Goal: Transaction & Acquisition: Purchase product/service

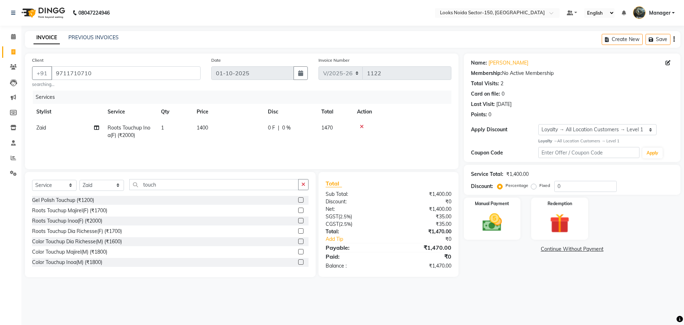
select select "8587"
select select "service"
select select "85536"
select select "1: Object"
click at [463, 212] on div "Manual Payment" at bounding box center [492, 218] width 59 height 44
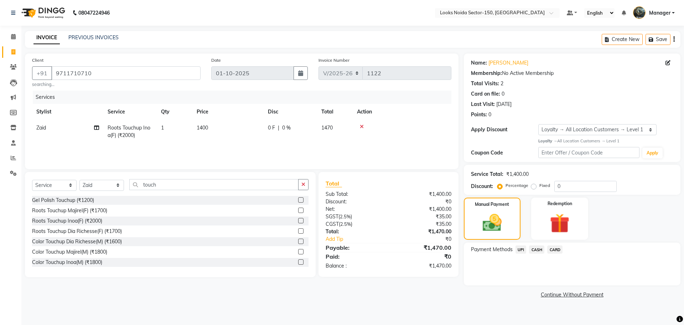
click at [540, 248] on span "CASH" at bounding box center [536, 249] width 15 height 8
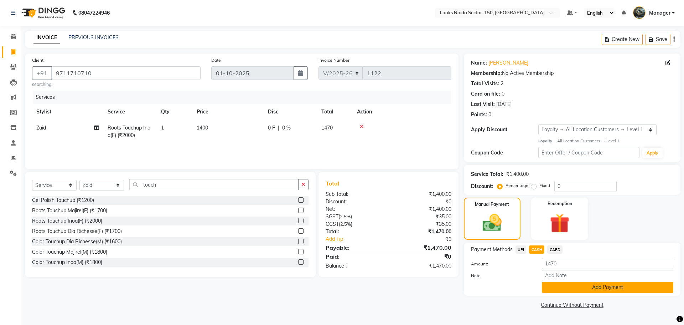
click at [557, 282] on button "Add Payment" at bounding box center [608, 287] width 132 height 11
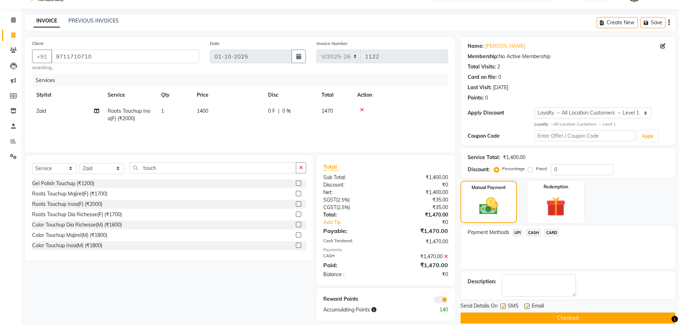
scroll to position [26, 0]
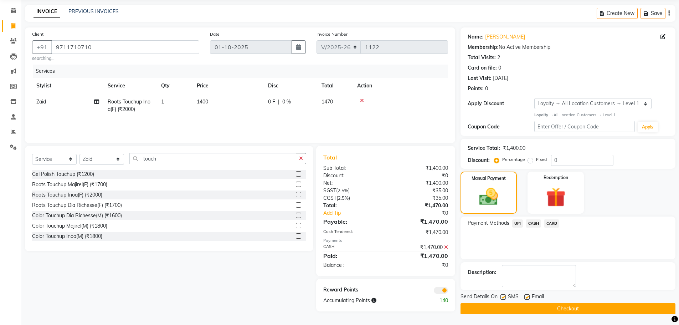
click at [439, 291] on span at bounding box center [441, 290] width 14 height 7
click at [448, 291] on input "checkbox" at bounding box center [448, 291] width 0 height 0
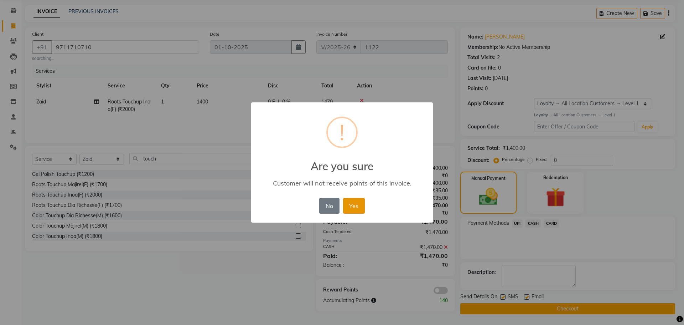
click at [353, 208] on button "Yes" at bounding box center [354, 206] width 22 height 16
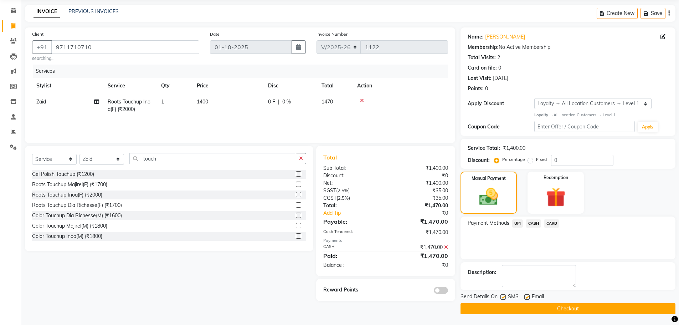
click at [478, 308] on button "Checkout" at bounding box center [567, 308] width 215 height 11
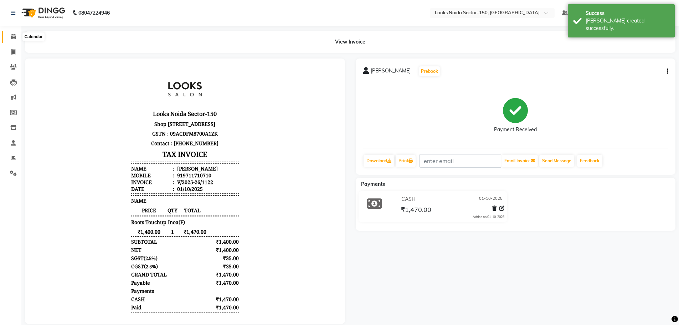
click at [12, 38] on icon at bounding box center [13, 36] width 5 height 5
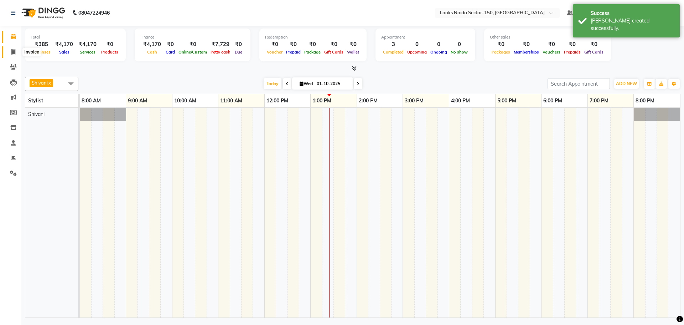
click at [15, 52] on icon at bounding box center [13, 51] width 4 height 5
select select "8587"
select select "service"
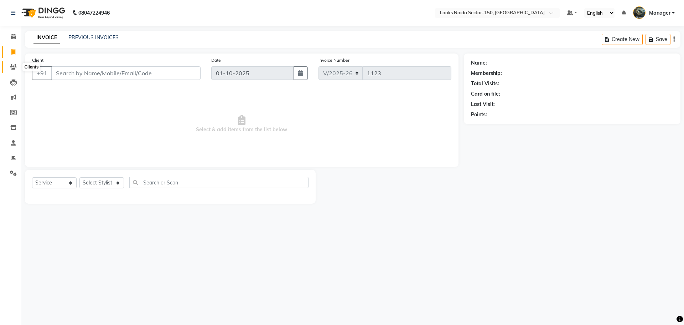
click at [14, 63] on span at bounding box center [13, 67] width 12 height 8
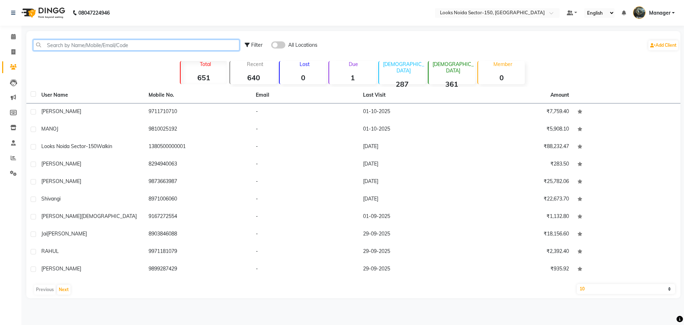
click at [93, 42] on input "text" at bounding box center [136, 45] width 206 height 11
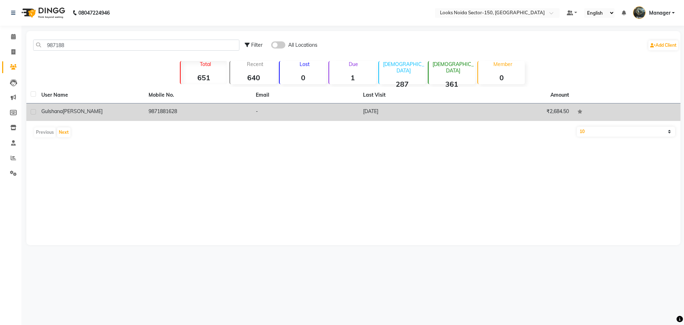
click at [175, 105] on td "9871881628" at bounding box center [197, 111] width 107 height 17
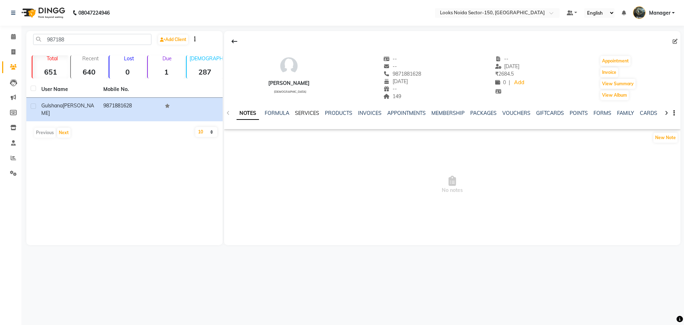
click at [304, 110] on link "SERVICES" at bounding box center [307, 113] width 24 height 6
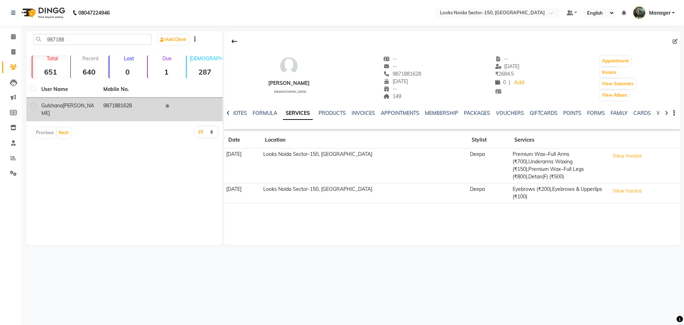
click at [112, 110] on td "9871881628" at bounding box center [130, 110] width 62 height 24
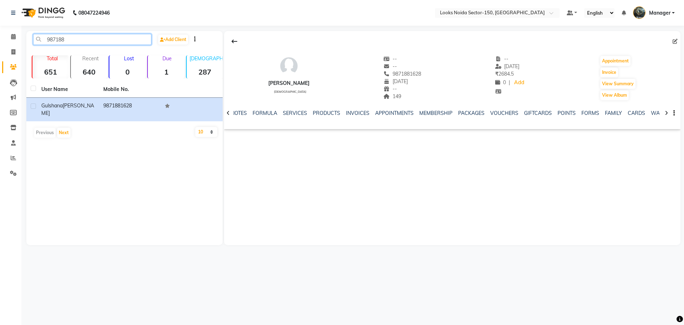
click at [92, 42] on input "987188" at bounding box center [92, 39] width 118 height 11
drag, startPoint x: 45, startPoint y: 40, endPoint x: 117, endPoint y: 42, distance: 71.7
click at [117, 42] on input "9871881628" at bounding box center [92, 39] width 118 height 11
type input "9871881628"
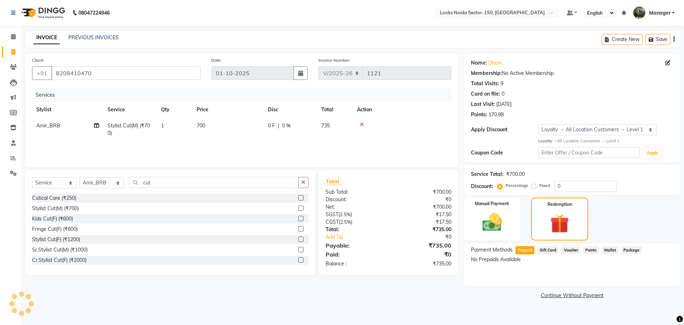
select select "8587"
select select "service"
select select "85537"
select select "1: Object"
click at [107, 183] on select "Select Stylist Amir_BRB Ankita_Pdct Arshad Counter_Sales Deepa Faizan_pdct Farm…" at bounding box center [101, 182] width 45 height 11
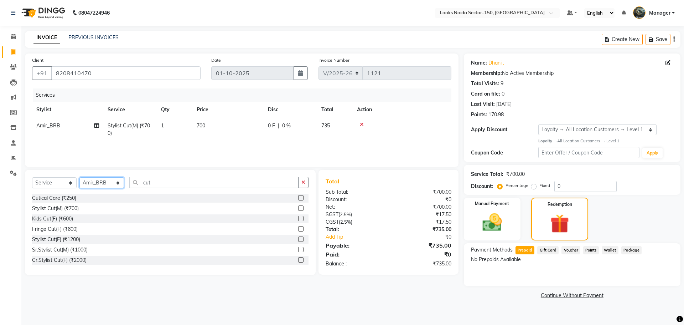
click at [113, 184] on select "Select Stylist Amir_BRB Ankita_Pdct Arshad Counter_Sales Deepa Faizan_pdct Farm…" at bounding box center [101, 182] width 45 height 11
click at [79, 177] on select "Select Stylist Amir_BRB Ankita_Pdct Arshad Counter_Sales Deepa Faizan_pdct Farm…" at bounding box center [101, 182] width 45 height 11
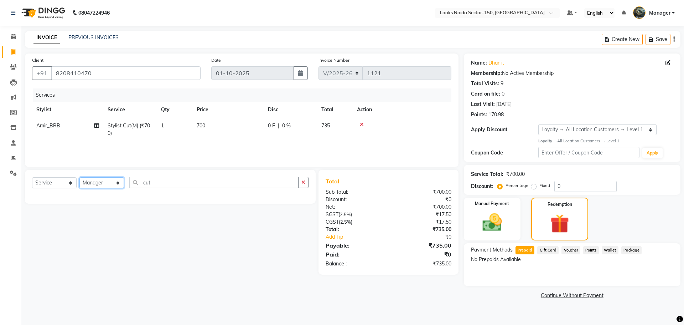
click at [103, 181] on select "Select Stylist Amir_BRB Ankita_Pdct Arshad Counter_Sales Deepa Faizan_pdct Farm…" at bounding box center [101, 182] width 45 height 11
select select "88093"
click at [79, 177] on select "Select Stylist Amir_BRB Ankita_Pdct Arshad Counter_Sales Deepa Faizan_pdct Farm…" at bounding box center [101, 182] width 45 height 11
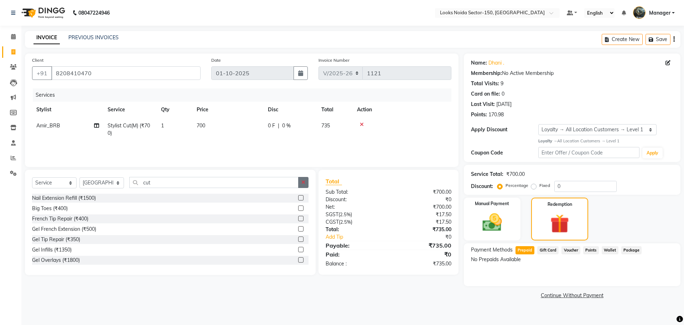
click at [308, 182] on button "button" at bounding box center [303, 182] width 10 height 11
click at [292, 182] on input "text" at bounding box center [218, 182] width 179 height 11
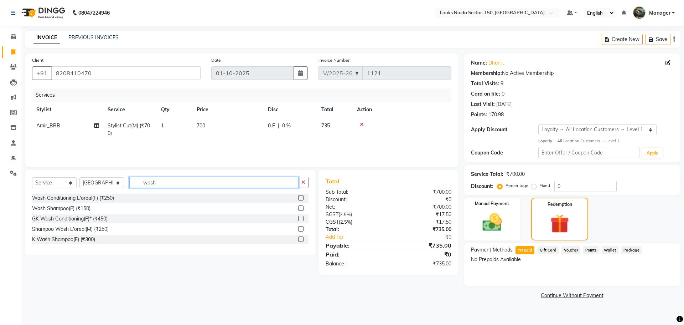
type input "wash"
click at [301, 197] on label at bounding box center [300, 197] width 5 height 5
click at [301, 197] on input "checkbox" at bounding box center [300, 198] width 5 height 5
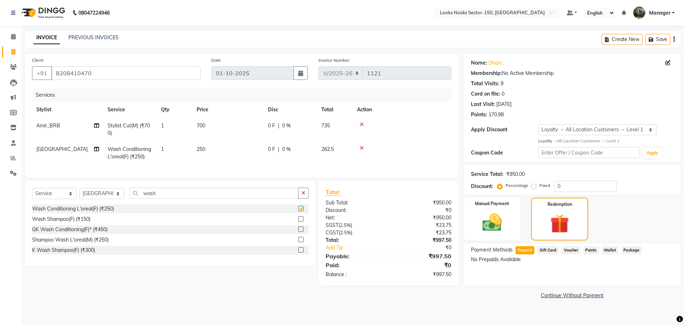
checkbox input "false"
click at [202, 145] on td "250" at bounding box center [227, 153] width 71 height 24
select select "88093"
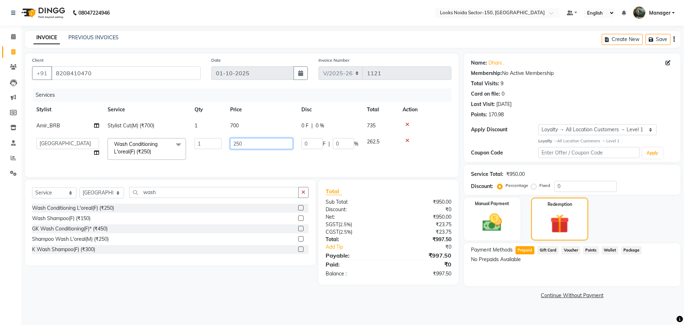
click at [236, 144] on input "250" at bounding box center [261, 143] width 63 height 11
type input "450"
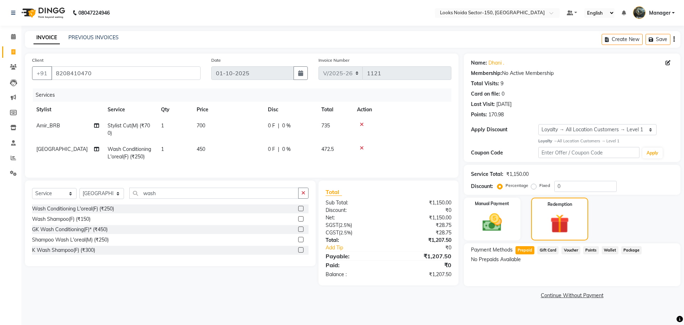
click at [281, 279] on div "Select Service Product Membership Package Voucher Prepaid Gift Card Select Styl…" at bounding box center [168, 232] width 296 height 105
click at [301, 199] on button "button" at bounding box center [303, 192] width 10 height 11
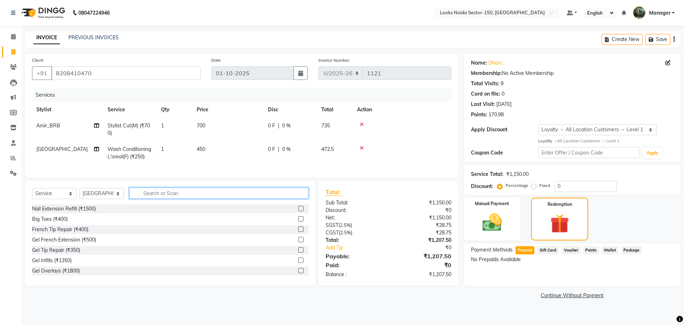
click at [253, 199] on input "text" at bounding box center [218, 192] width 179 height 11
click at [480, 215] on img at bounding box center [492, 223] width 33 height 24
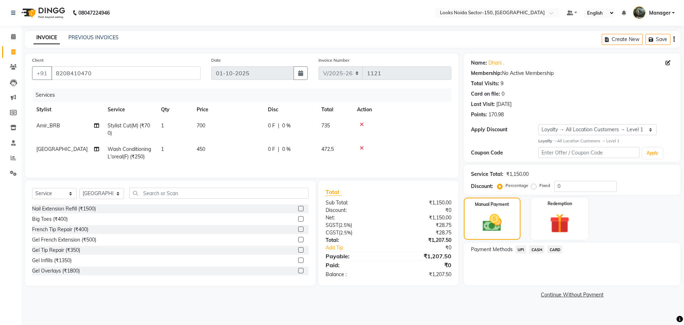
drag, startPoint x: 0, startPoint y: 45, endPoint x: 0, endPoint y: 220, distance: 174.6
click at [182, 199] on input "text" at bounding box center [218, 192] width 179 height 11
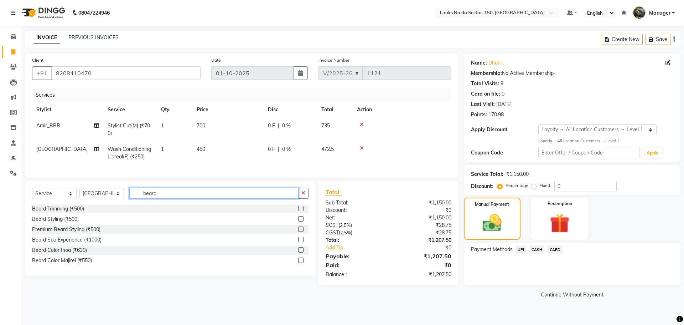
type input "beard"
click at [300, 211] on label at bounding box center [300, 208] width 5 height 5
click at [300, 211] on input "checkbox" at bounding box center [300, 208] width 5 height 5
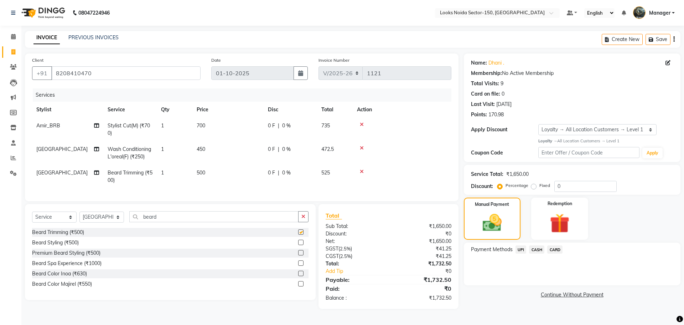
checkbox input "false"
drag, startPoint x: 55, startPoint y: 70, endPoint x: 136, endPoint y: 72, distance: 81.3
click at [136, 72] on input "8208410470" at bounding box center [125, 73] width 149 height 14
click at [148, 63] on div "Client +91 8208410470" at bounding box center [116, 70] width 179 height 29
drag, startPoint x: 302, startPoint y: 222, endPoint x: 298, endPoint y: 222, distance: 4.3
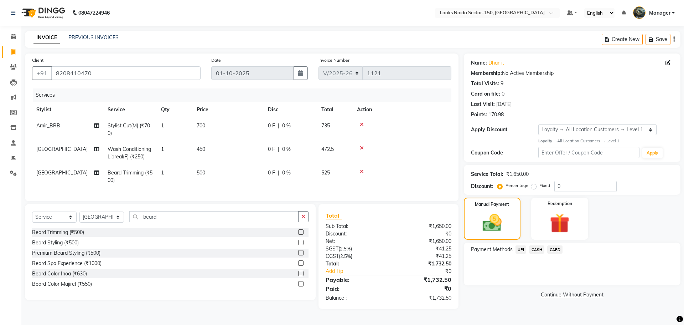
click at [302, 219] on icon "button" at bounding box center [304, 216] width 4 height 5
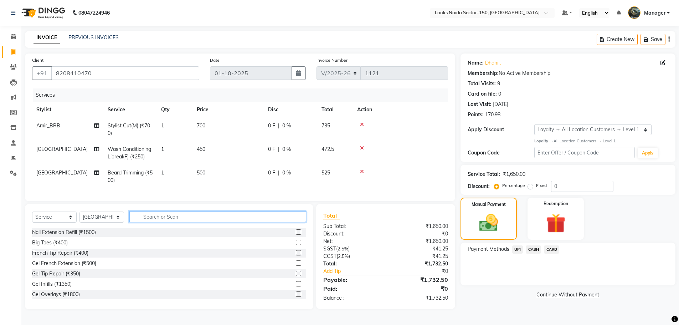
click at [295, 222] on input "text" at bounding box center [217, 216] width 177 height 11
click at [556, 211] on img at bounding box center [555, 223] width 33 height 25
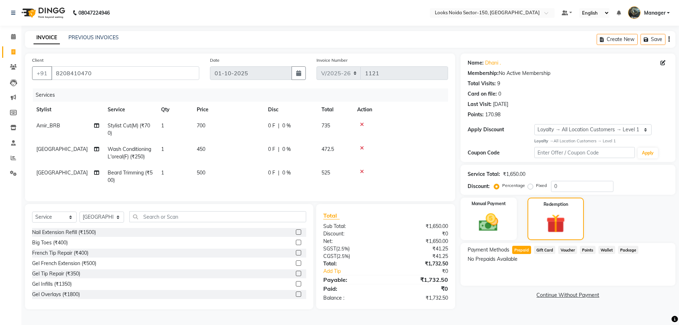
click at [584, 249] on span "Points" at bounding box center [588, 250] width 16 height 8
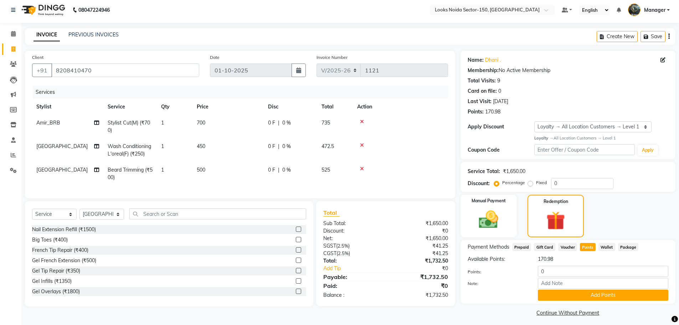
scroll to position [7, 0]
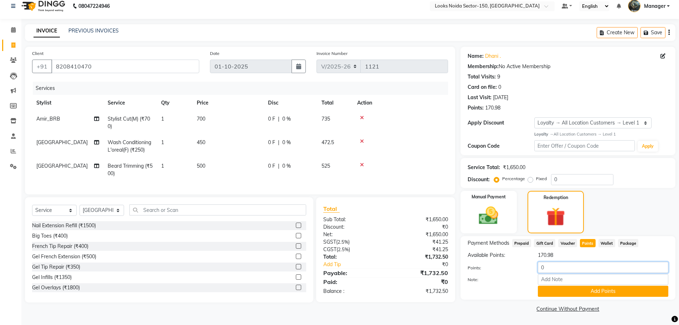
click at [557, 270] on input "0" at bounding box center [603, 267] width 130 height 11
type input "171"
click at [553, 294] on button "Add Points" at bounding box center [603, 290] width 130 height 11
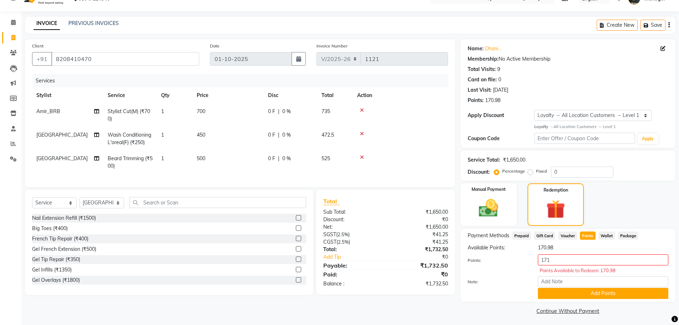
scroll to position [16, 0]
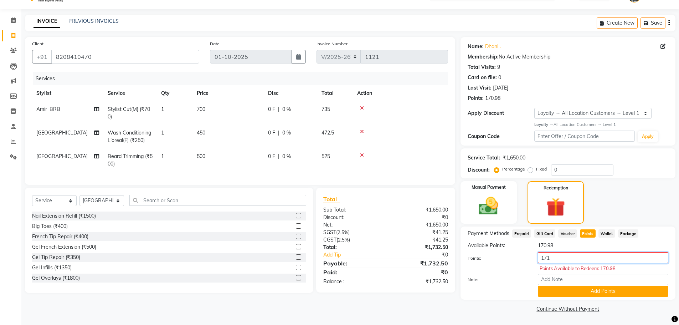
click at [587, 260] on input "171" at bounding box center [603, 257] width 130 height 11
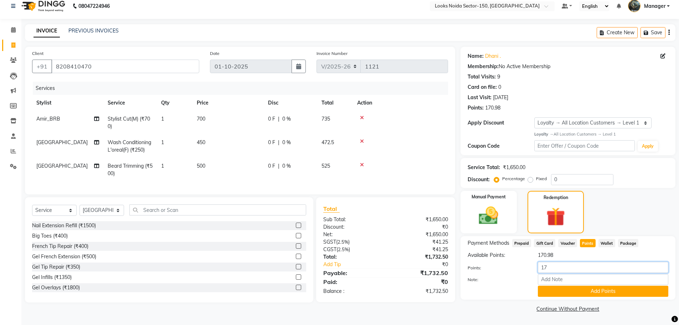
scroll to position [7, 0]
type input "170"
click at [568, 288] on button "Add Points" at bounding box center [603, 290] width 130 height 11
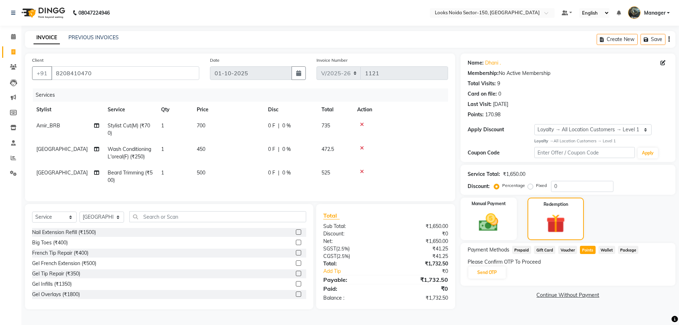
scroll to position [0, 0]
click at [492, 273] on button "Send OTP" at bounding box center [486, 272] width 37 height 12
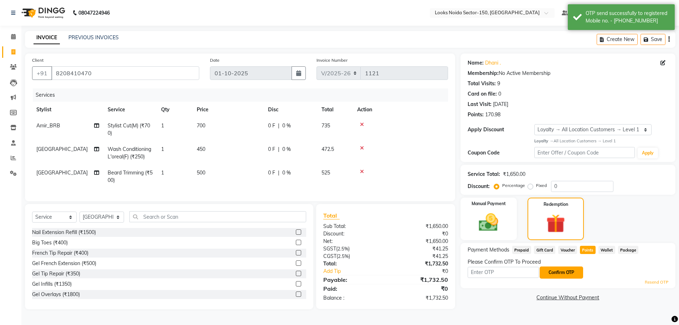
click at [570, 271] on button "Confirm OTP" at bounding box center [561, 272] width 43 height 12
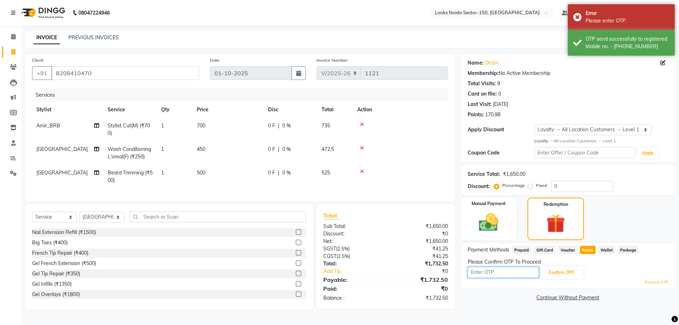
click at [506, 273] on input "text" at bounding box center [503, 272] width 71 height 11
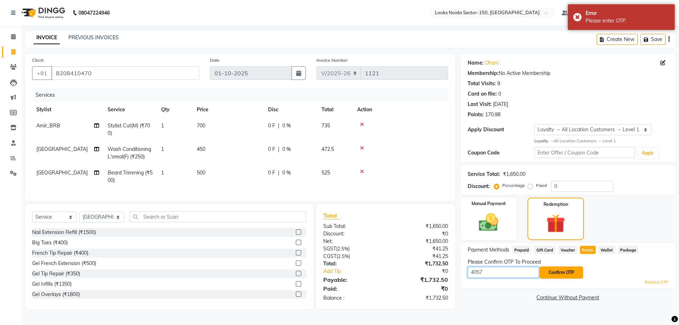
type input "4057"
click at [564, 269] on button "Confirm OTP" at bounding box center [561, 272] width 43 height 12
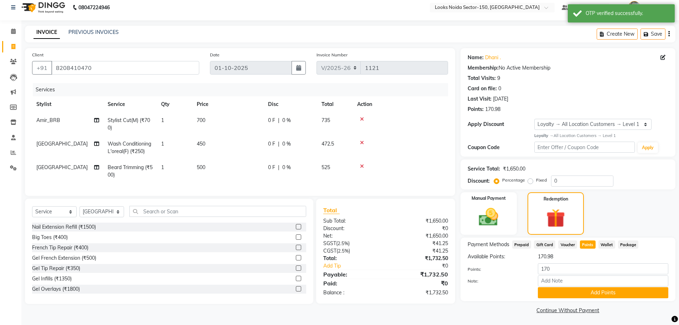
scroll to position [7, 0]
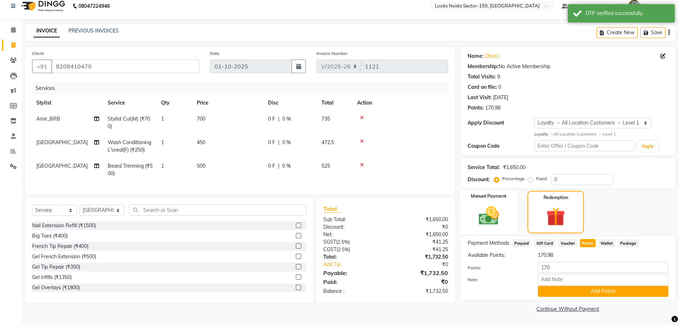
click at [488, 215] on img at bounding box center [488, 215] width 33 height 23
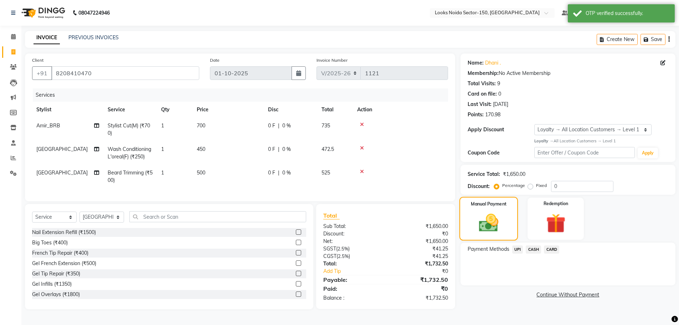
scroll to position [0, 0]
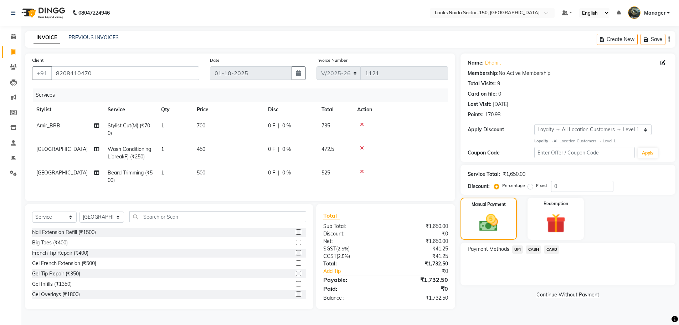
click at [519, 248] on span "UPI" at bounding box center [517, 249] width 11 height 8
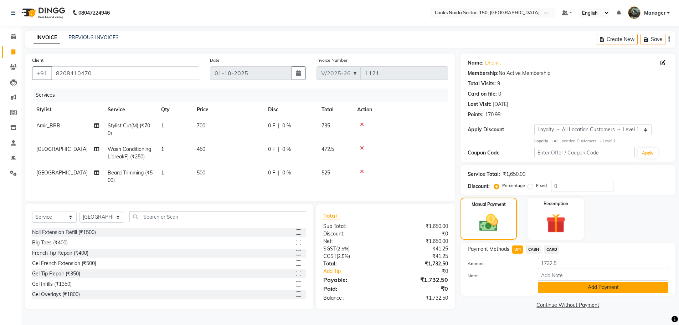
click at [546, 288] on button "Add Payment" at bounding box center [603, 287] width 130 height 11
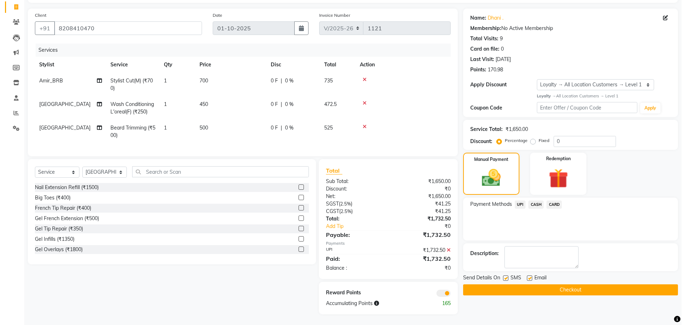
scroll to position [50, 0]
click at [441, 294] on span at bounding box center [441, 292] width 14 height 7
click at [448, 294] on input "checkbox" at bounding box center [448, 294] width 0 height 0
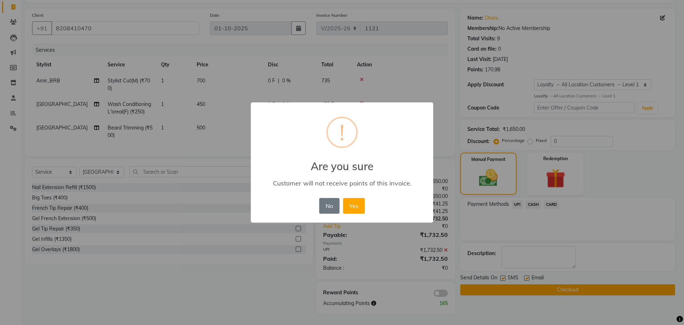
click at [356, 207] on button "Yes" at bounding box center [354, 206] width 22 height 16
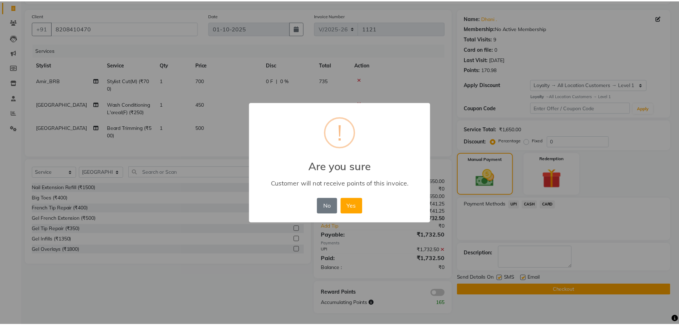
scroll to position [40, 0]
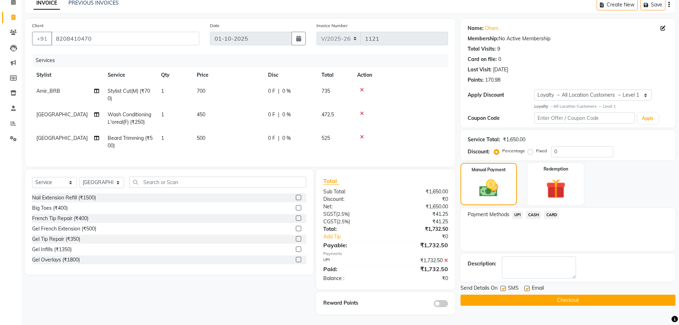
click at [469, 294] on button "Checkout" at bounding box center [567, 299] width 215 height 11
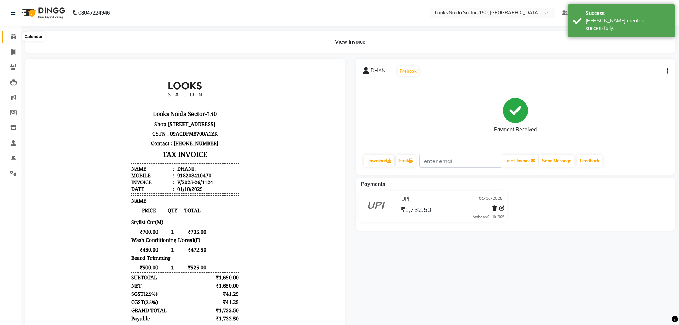
click at [11, 38] on icon at bounding box center [13, 36] width 5 height 5
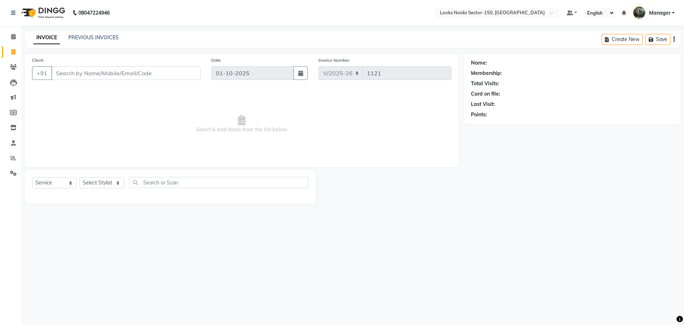
select select "8587"
select select "service"
type input "9871881628"
select select "1: Object"
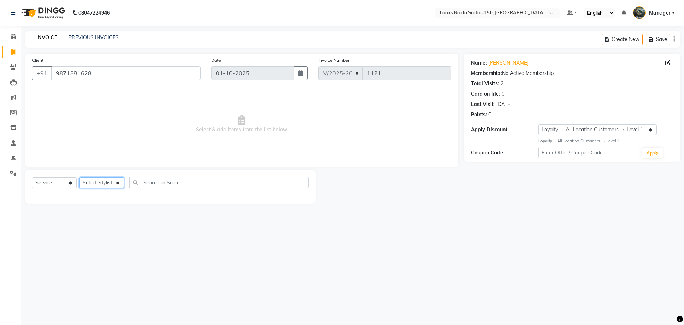
click at [122, 184] on select "Select Stylist Amir_BRB Ankita_Pdct Arshad Counter_Sales Deepa Faizan_pdct Farm…" at bounding box center [101, 182] width 45 height 11
select select "88092"
click at [79, 177] on select "Select Stylist Amir_BRB Ankita_Pdct Arshad Counter_Sales Deepa Faizan_pdct Farm…" at bounding box center [101, 182] width 45 height 11
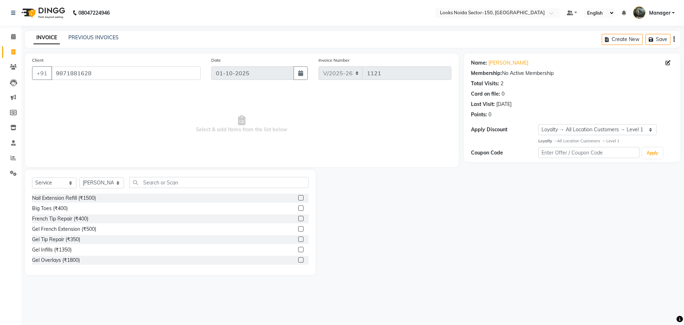
drag, startPoint x: 160, startPoint y: 176, endPoint x: 159, endPoint y: 182, distance: 5.7
click at [160, 177] on div "Select Service Product Membership Package Voucher Prepaid Gift Card Select Styl…" at bounding box center [170, 222] width 291 height 105
click at [159, 182] on input "text" at bounding box center [218, 182] width 179 height 11
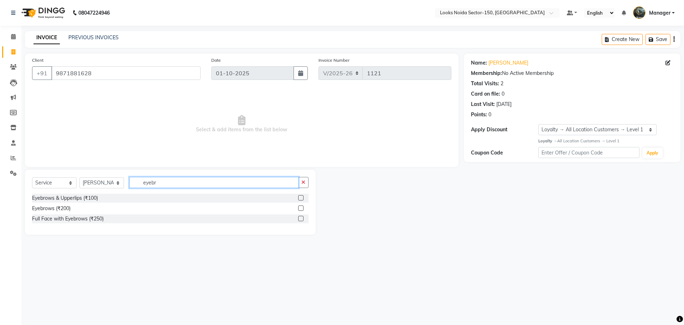
type input "eyebr"
click at [302, 197] on label at bounding box center [300, 197] width 5 height 5
click at [302, 197] on input "checkbox" at bounding box center [300, 198] width 5 height 5
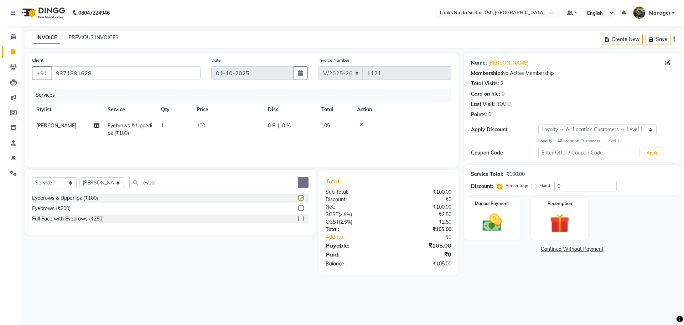
checkbox input "false"
click at [303, 183] on icon "button" at bounding box center [304, 182] width 4 height 5
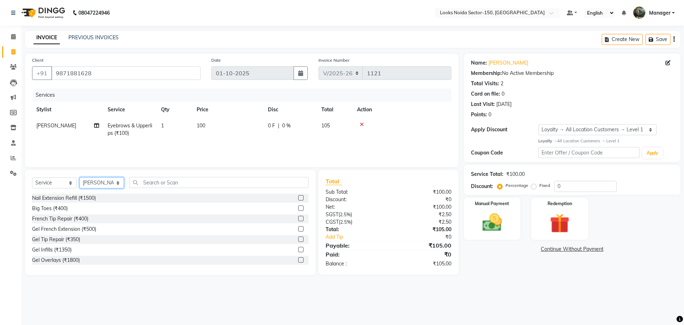
click at [111, 181] on select "Select Stylist Amir_BRB Ankita_Pdct Arshad Counter_Sales Deepa Faizan_pdct Farm…" at bounding box center [101, 182] width 45 height 11
select select "85539"
click at [79, 177] on select "Select Stylist Amir_BRB Ankita_Pdct Arshad Counter_Sales Deepa Faizan_pdct Farm…" at bounding box center [101, 182] width 45 height 11
click at [168, 184] on input "text" at bounding box center [218, 182] width 179 height 11
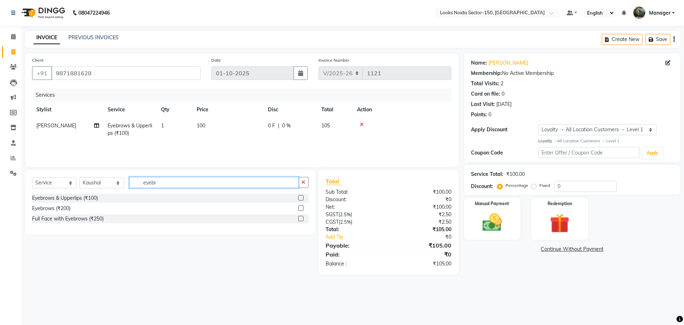
type input "eyebr"
click at [299, 198] on label at bounding box center [300, 197] width 5 height 5
click at [299, 198] on input "checkbox" at bounding box center [300, 198] width 5 height 5
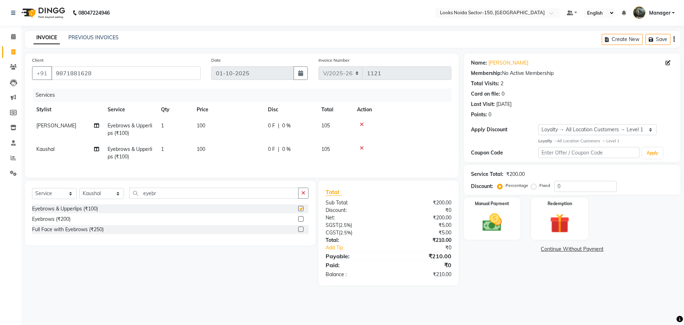
checkbox input "false"
click at [173, 152] on td "1" at bounding box center [175, 153] width 36 height 24
select select "85539"
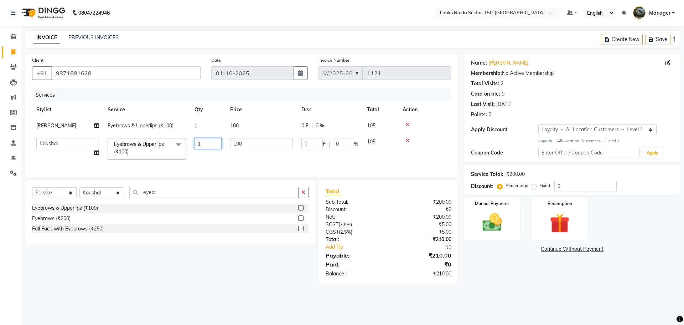
click at [203, 144] on input "1" at bounding box center [208, 143] width 27 height 11
type input "2"
click at [213, 124] on tr "Siya Eyebrows & Upperlips (₹100) 1 100 0 F | 0 % 105" at bounding box center [241, 126] width 419 height 16
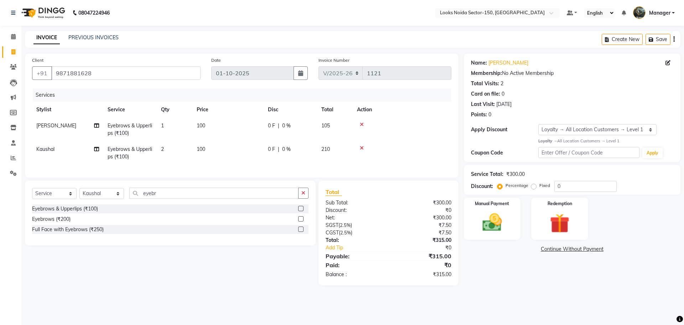
click at [175, 125] on td "1" at bounding box center [175, 130] width 36 height 24
select select "88092"
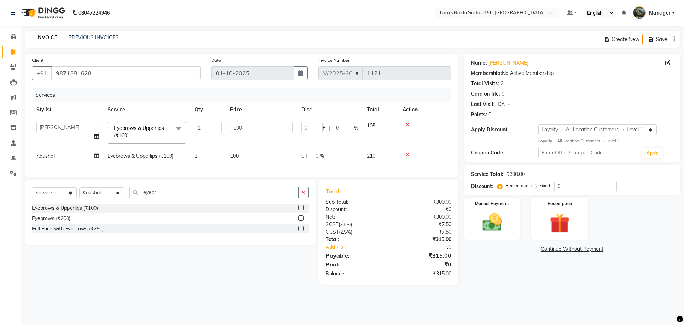
click at [228, 124] on td "100" at bounding box center [261, 133] width 71 height 30
drag, startPoint x: 167, startPoint y: 130, endPoint x: 192, endPoint y: 126, distance: 25.2
click at [169, 130] on span "Eyebrows & Upperlips (₹100) x" at bounding box center [143, 131] width 63 height 15
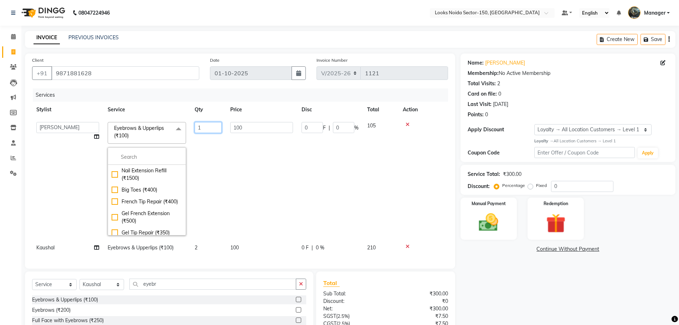
click at [201, 124] on input "1" at bounding box center [208, 127] width 27 height 11
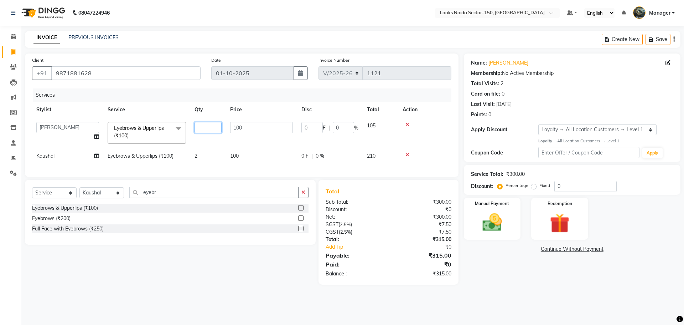
type input "2"
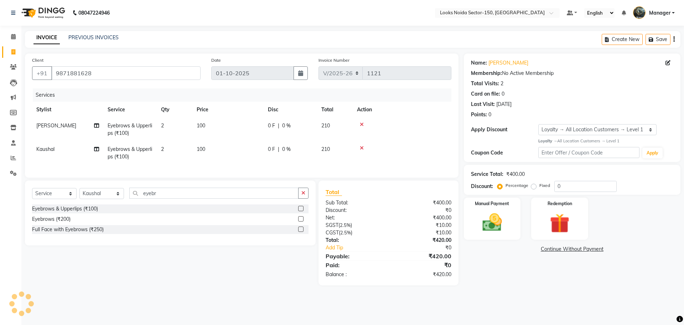
click at [276, 296] on main "INVOICE PREVIOUS INVOICES Create New Save Client +91 9871881628 Date 01-10-2025…" at bounding box center [352, 163] width 663 height 265
click at [540, 187] on label "Fixed" at bounding box center [545, 185] width 11 height 6
click at [535, 187] on input "Fixed" at bounding box center [535, 185] width 5 height 5
radio input "true"
click at [559, 185] on input "0" at bounding box center [586, 186] width 62 height 11
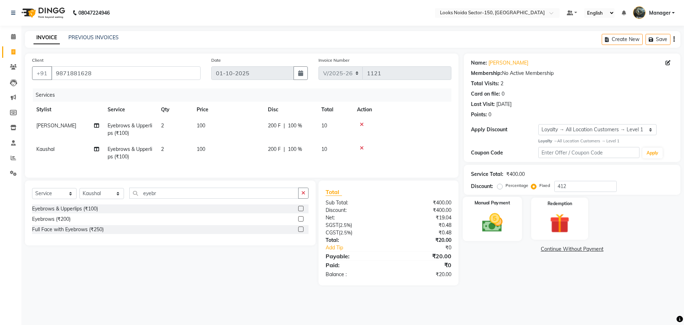
click at [503, 221] on img at bounding box center [492, 223] width 33 height 24
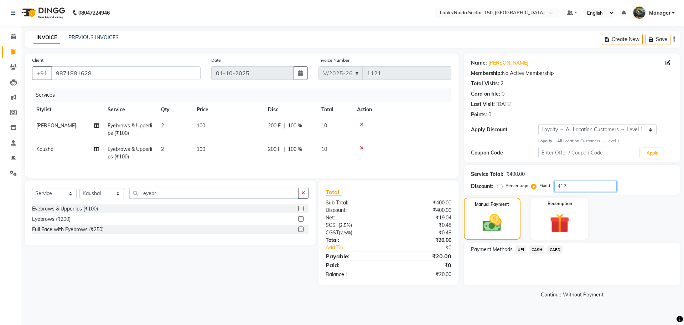
click at [584, 189] on input "412" at bounding box center [586, 186] width 62 height 11
type input "4"
click at [522, 249] on span "UPI" at bounding box center [521, 249] width 11 height 8
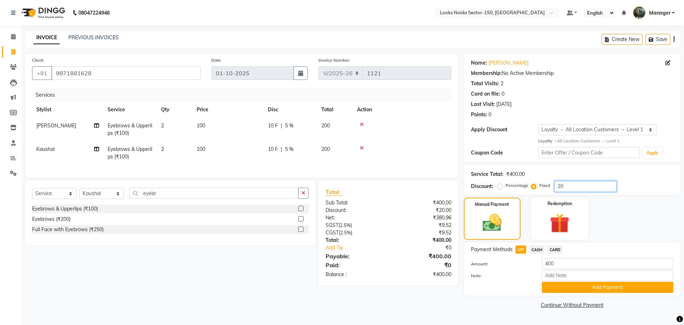
click at [568, 188] on input "20" at bounding box center [586, 186] width 62 height 11
type input "2"
type input "4"
type input "8"
click at [562, 215] on img at bounding box center [559, 223] width 33 height 25
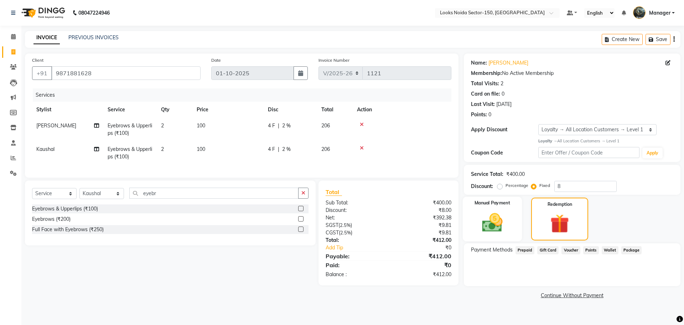
click at [500, 222] on img at bounding box center [492, 223] width 33 height 24
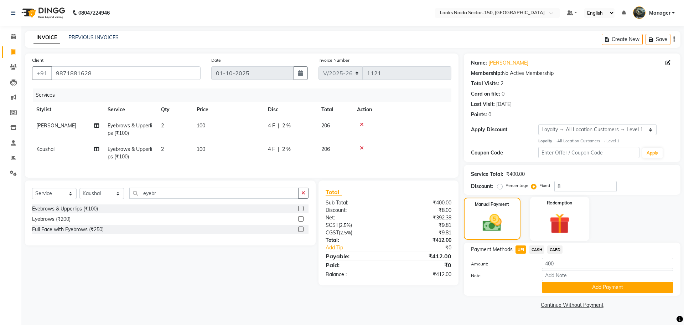
click at [555, 216] on img at bounding box center [559, 223] width 33 height 25
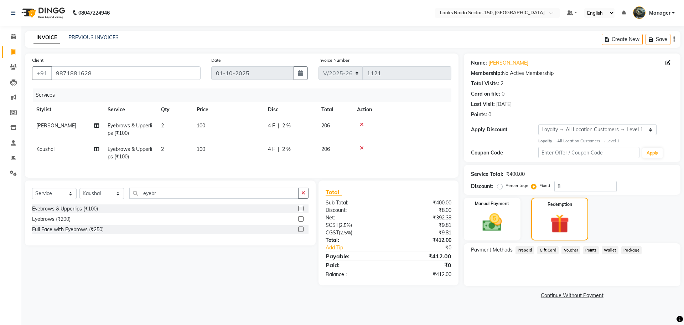
click at [506, 186] on label "Percentage" at bounding box center [517, 185] width 23 height 6
click at [501, 186] on input "Percentage" at bounding box center [501, 185] width 5 height 5
radio input "true"
click at [540, 186] on label "Fixed" at bounding box center [545, 185] width 11 height 6
click at [535, 186] on input "Fixed" at bounding box center [535, 185] width 5 height 5
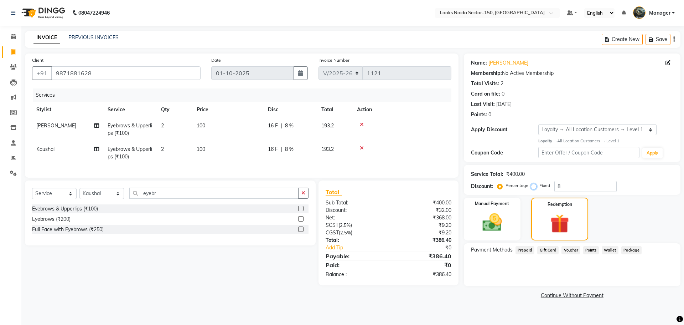
radio input "true"
click at [505, 218] on img at bounding box center [492, 223] width 33 height 24
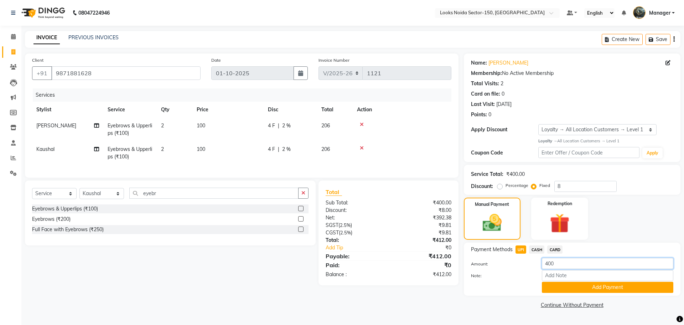
click at [557, 264] on input "400" at bounding box center [608, 263] width 132 height 11
type input "412"
click at [554, 285] on button "Add Payment" at bounding box center [608, 287] width 132 height 11
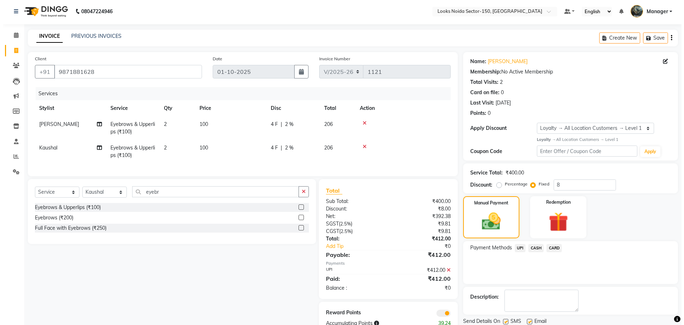
scroll to position [27, 0]
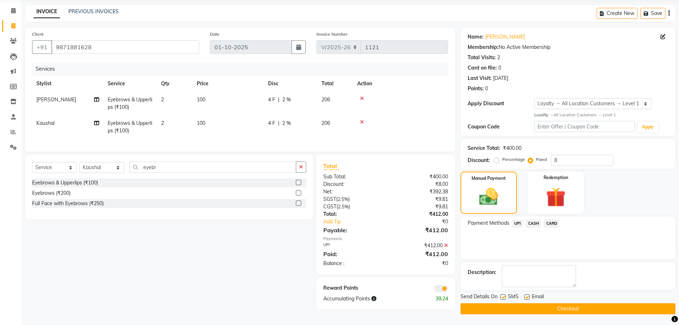
click at [441, 292] on span at bounding box center [441, 288] width 14 height 7
click at [448, 289] on input "checkbox" at bounding box center [448, 289] width 0 height 0
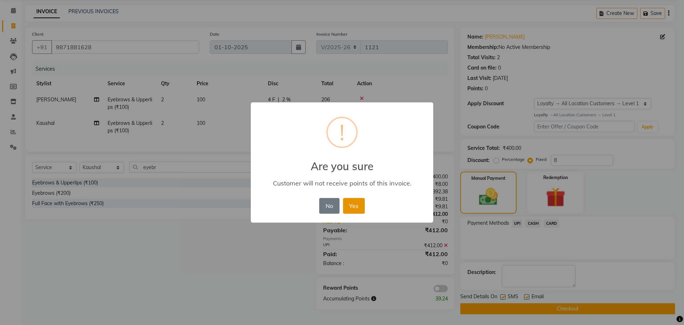
click at [349, 208] on button "Yes" at bounding box center [354, 206] width 22 height 16
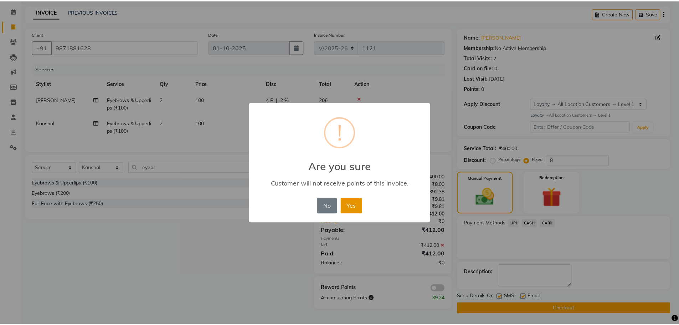
scroll to position [26, 0]
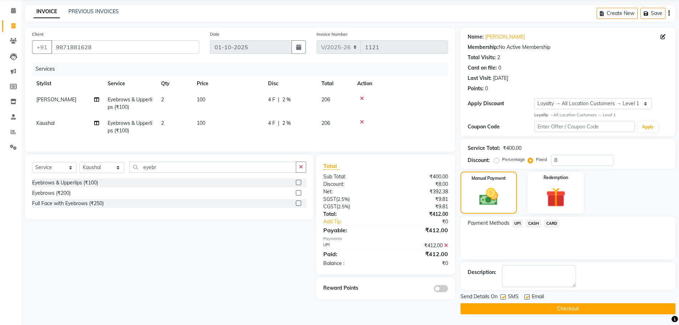
click at [479, 308] on button "Checkout" at bounding box center [567, 308] width 215 height 11
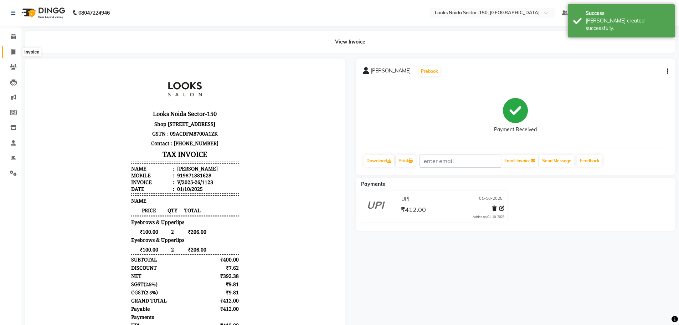
click at [9, 52] on span at bounding box center [13, 52] width 12 height 8
select select "8587"
select select "service"
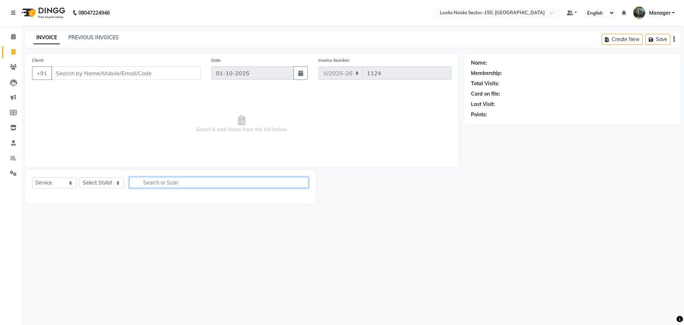
click at [191, 184] on input "text" at bounding box center [218, 182] width 179 height 11
drag, startPoint x: 124, startPoint y: 222, endPoint x: 238, endPoint y: 341, distance: 165.1
click at [683, 219] on div "08047224946 Select Location × Looks Noida Sector-150, Uttar Pradesh Default Pan…" at bounding box center [342, 162] width 684 height 325
click at [110, 183] on select "Select Stylist Amir_BRB Ankita_Pdct Arshad Counter_Sales Deepa Faizan_pdct Farm…" at bounding box center [101, 182] width 45 height 11
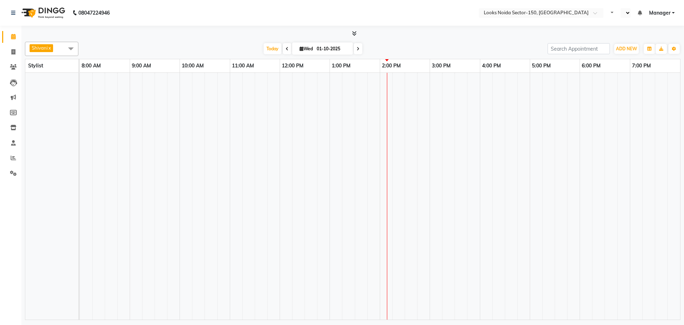
select select "en"
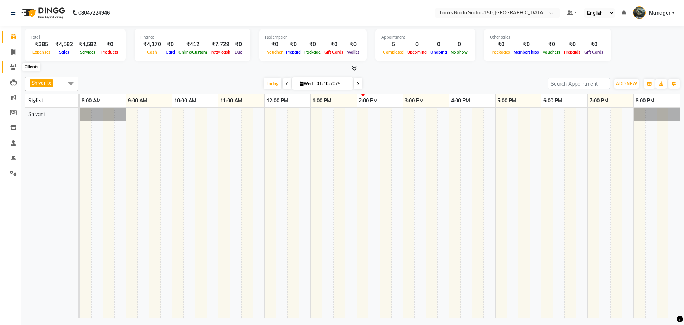
click at [17, 66] on span at bounding box center [13, 67] width 12 height 8
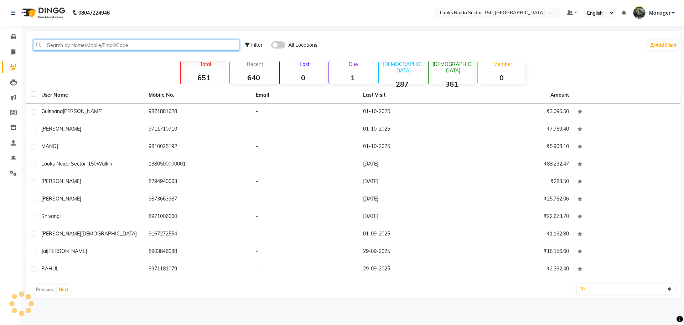
drag, startPoint x: 83, startPoint y: 43, endPoint x: 87, endPoint y: 47, distance: 5.0
click at [83, 43] on input "text" at bounding box center [136, 45] width 206 height 11
click at [114, 43] on input "text" at bounding box center [136, 45] width 206 height 11
paste input "8208410470"
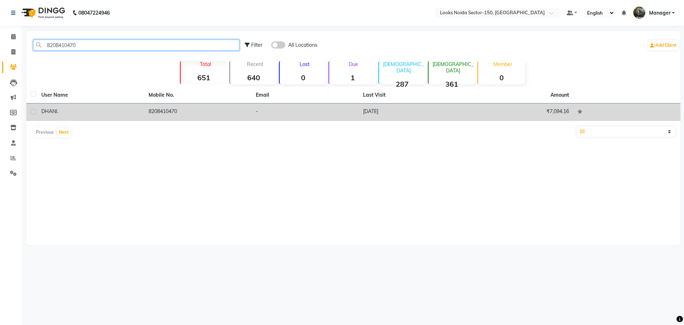
type input "8208410470"
click at [105, 110] on div "DHANI ." at bounding box center [90, 111] width 99 height 7
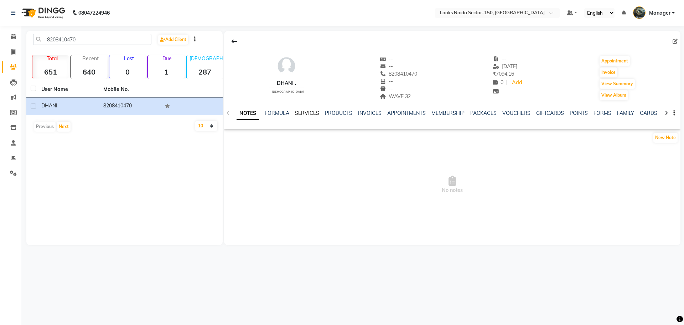
click at [306, 115] on link "SERVICES" at bounding box center [307, 113] width 24 height 6
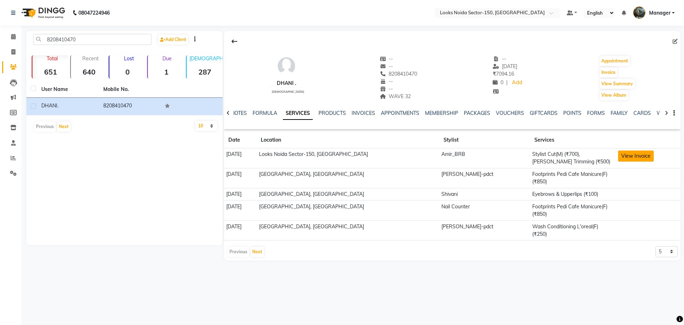
click at [626, 156] on button "View Invoice" at bounding box center [636, 155] width 36 height 11
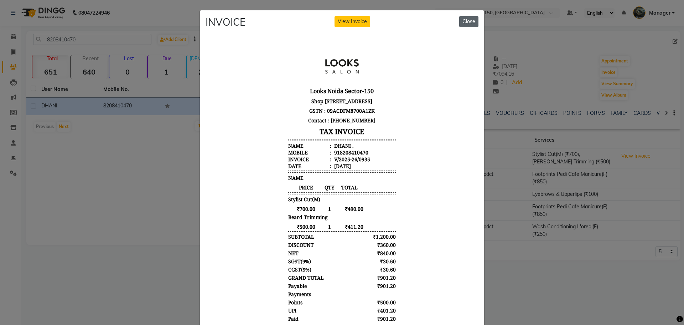
drag, startPoint x: 5, startPoint y: 1, endPoint x: 464, endPoint y: 19, distance: 459.0
click at [464, 19] on button "Close" at bounding box center [468, 21] width 19 height 11
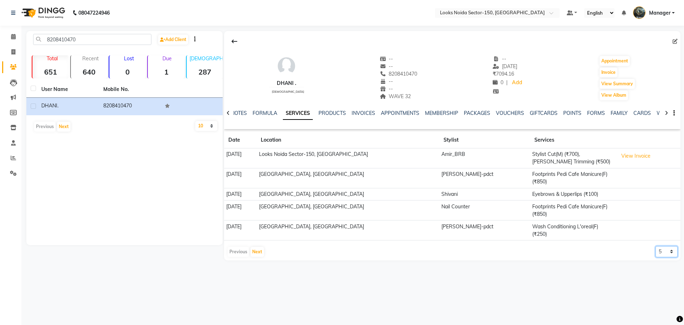
click at [672, 246] on select "5 10 50 100 500" at bounding box center [667, 251] width 22 height 11
select select "50"
click at [656, 246] on select "5 10 50 100 500" at bounding box center [667, 251] width 22 height 11
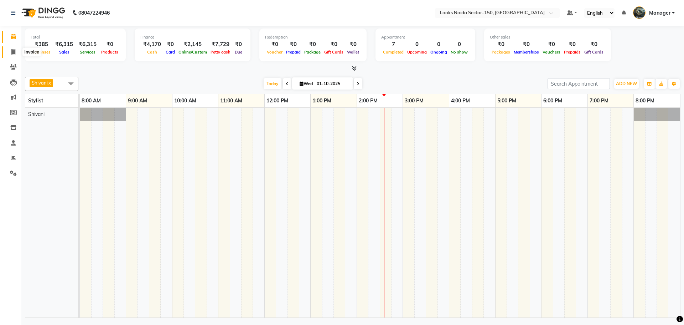
click at [15, 54] on icon at bounding box center [13, 51] width 4 height 5
select select "8587"
select select "service"
